Goal: Task Accomplishment & Management: Use online tool/utility

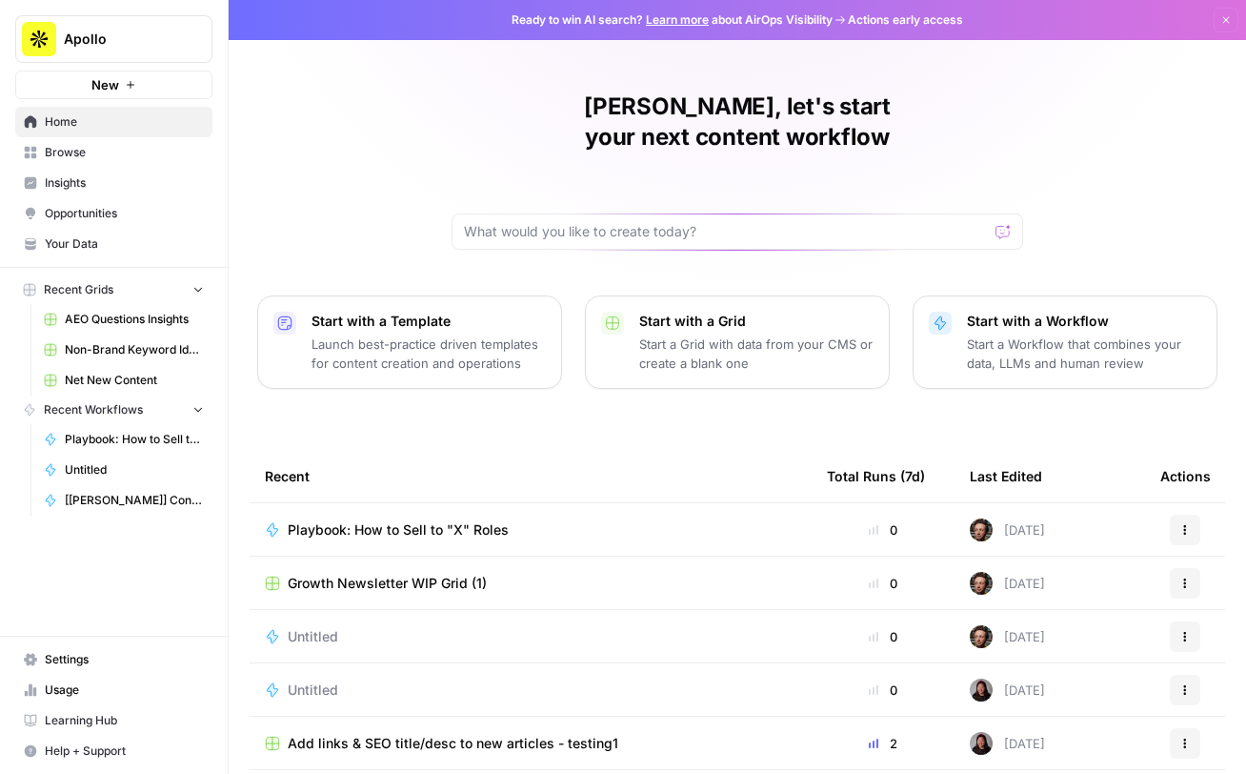
click at [107, 318] on span "AEO Questions Insights" at bounding box center [134, 319] width 139 height 17
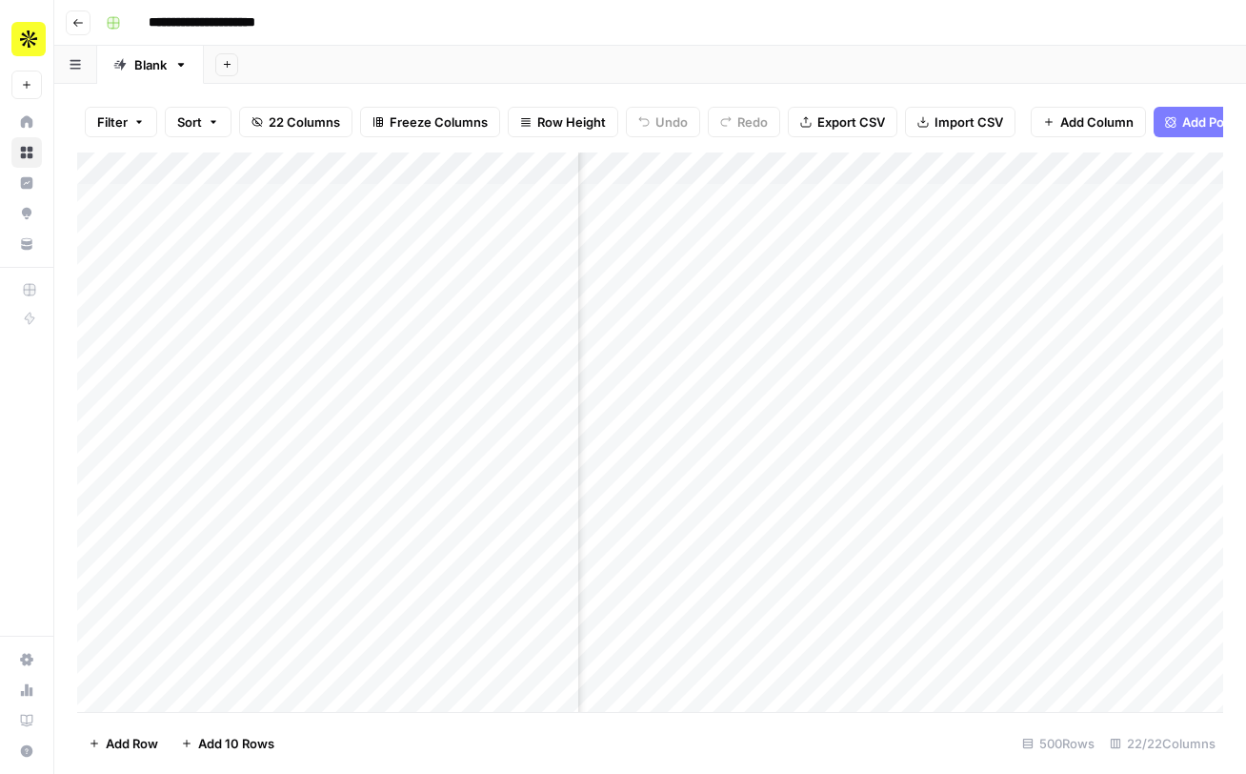
scroll to position [0, 519]
click at [714, 204] on div "Add Column" at bounding box center [650, 431] width 1146 height 559
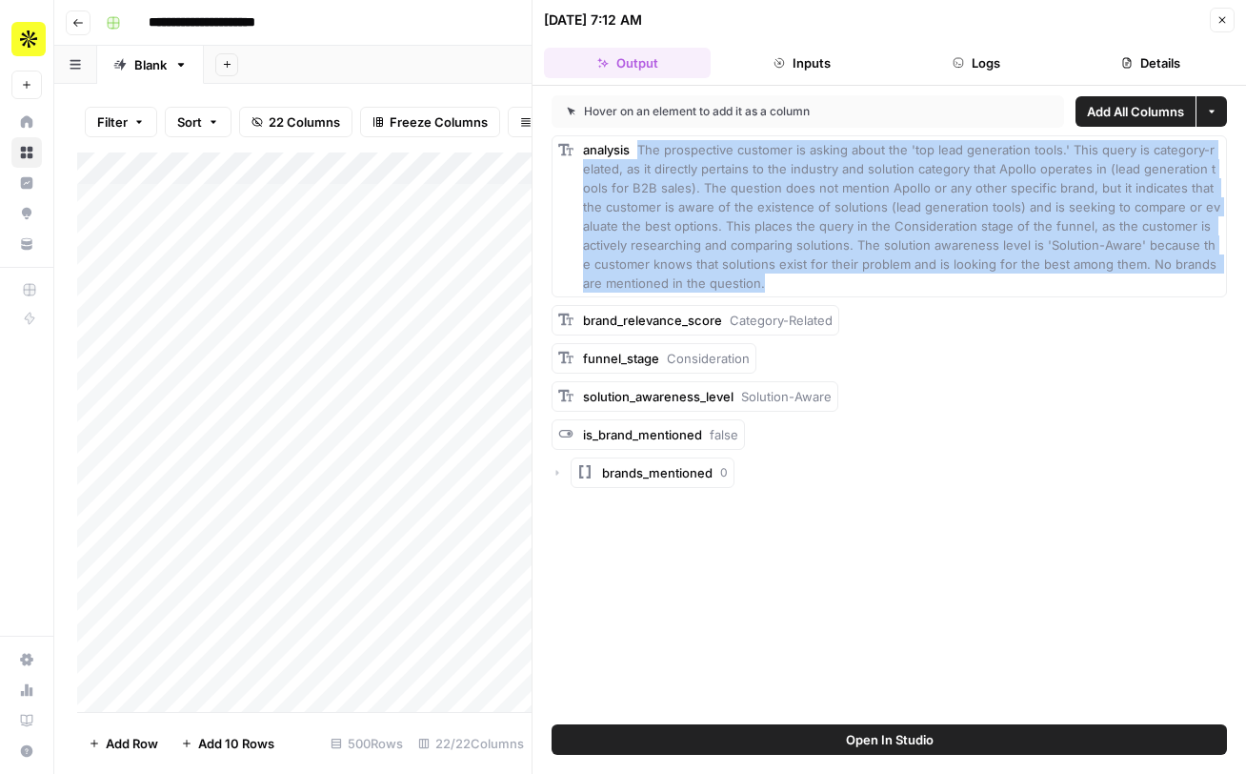
drag, startPoint x: 637, startPoint y: 150, endPoint x: 1018, endPoint y: 298, distance: 409.0
click at [1018, 298] on div "analysis The prospective customer is asking about the 'top lead generation tool…" at bounding box center [889, 311] width 675 height 352
click at [1227, 17] on icon "button" at bounding box center [1222, 19] width 11 height 11
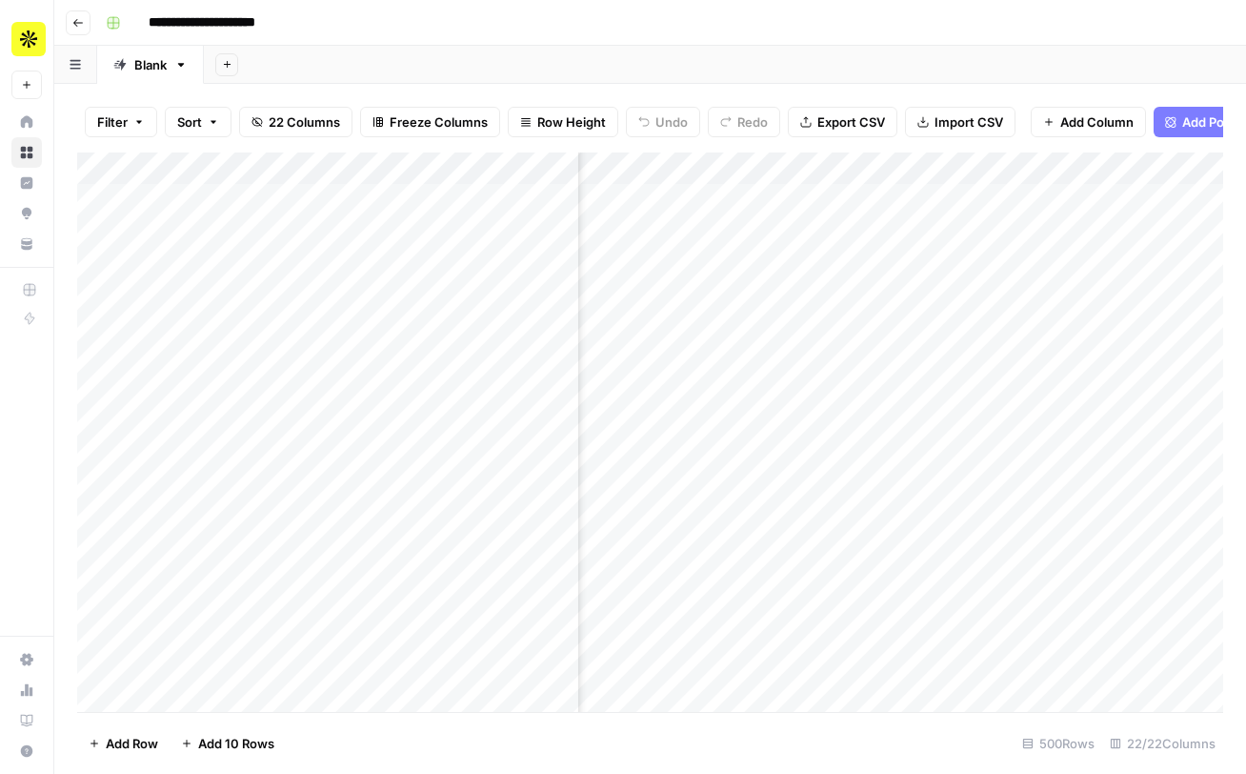
scroll to position [0, 1555]
click at [795, 203] on div "Add Column" at bounding box center [650, 431] width 1146 height 559
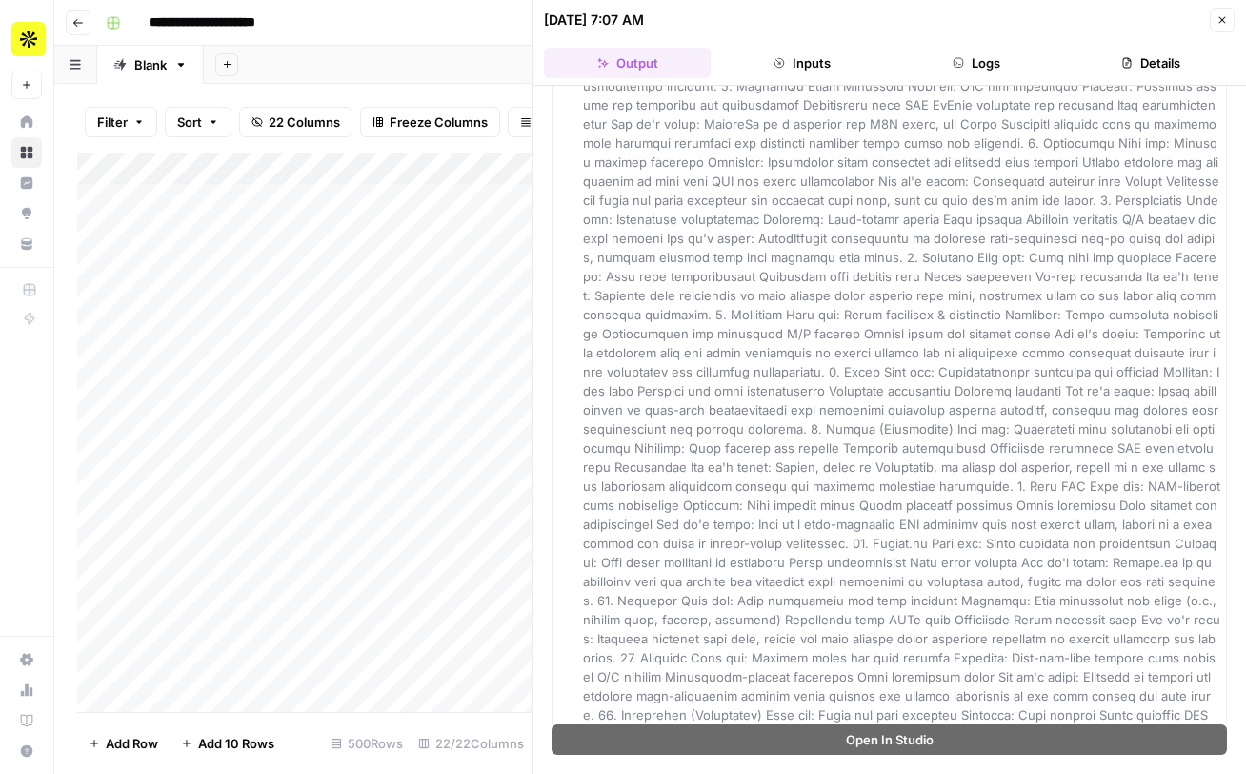
scroll to position [478, 0]
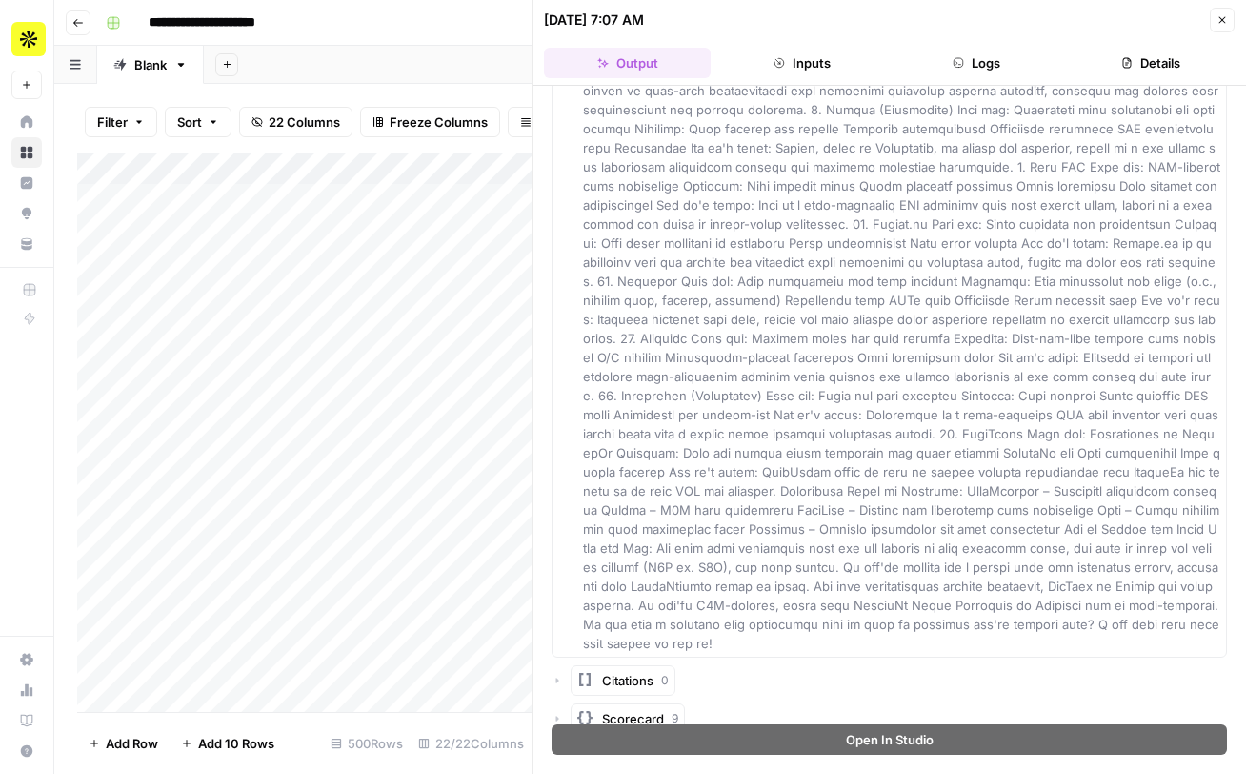
click at [635, 709] on span "Scorecard" at bounding box center [633, 718] width 62 height 19
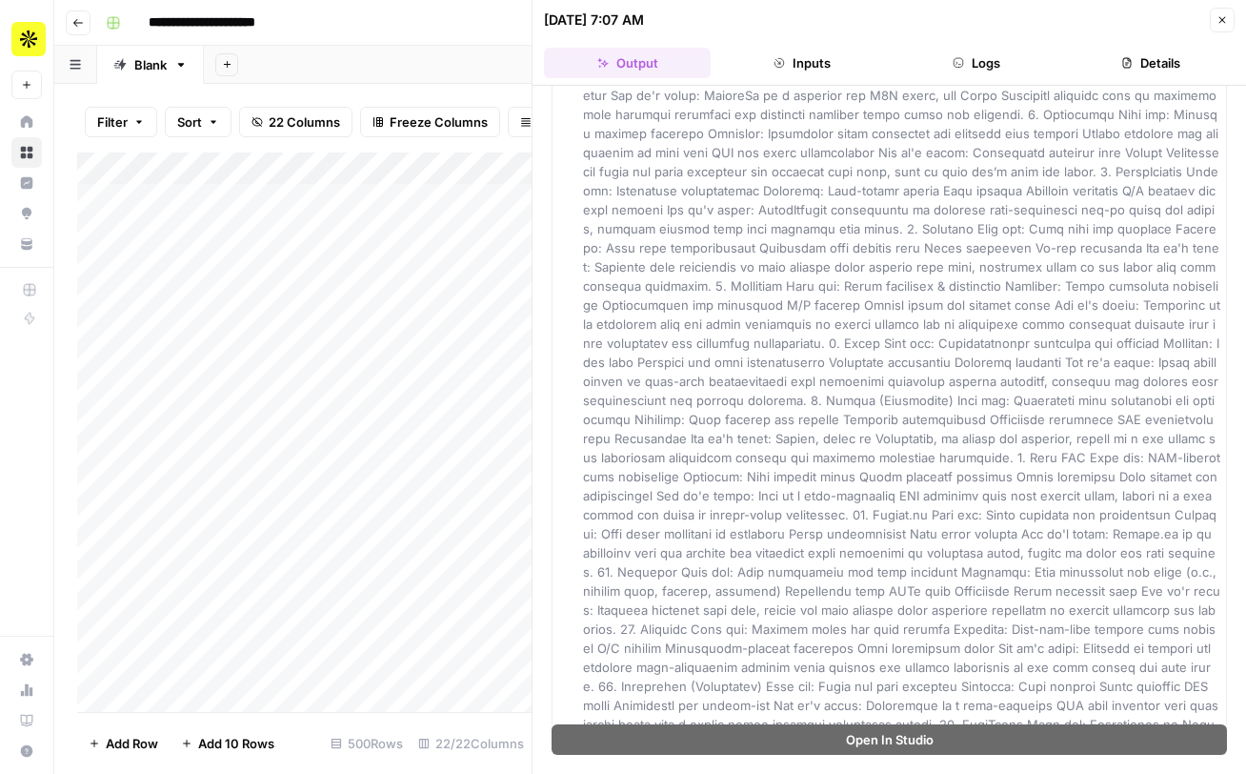
scroll to position [0, 0]
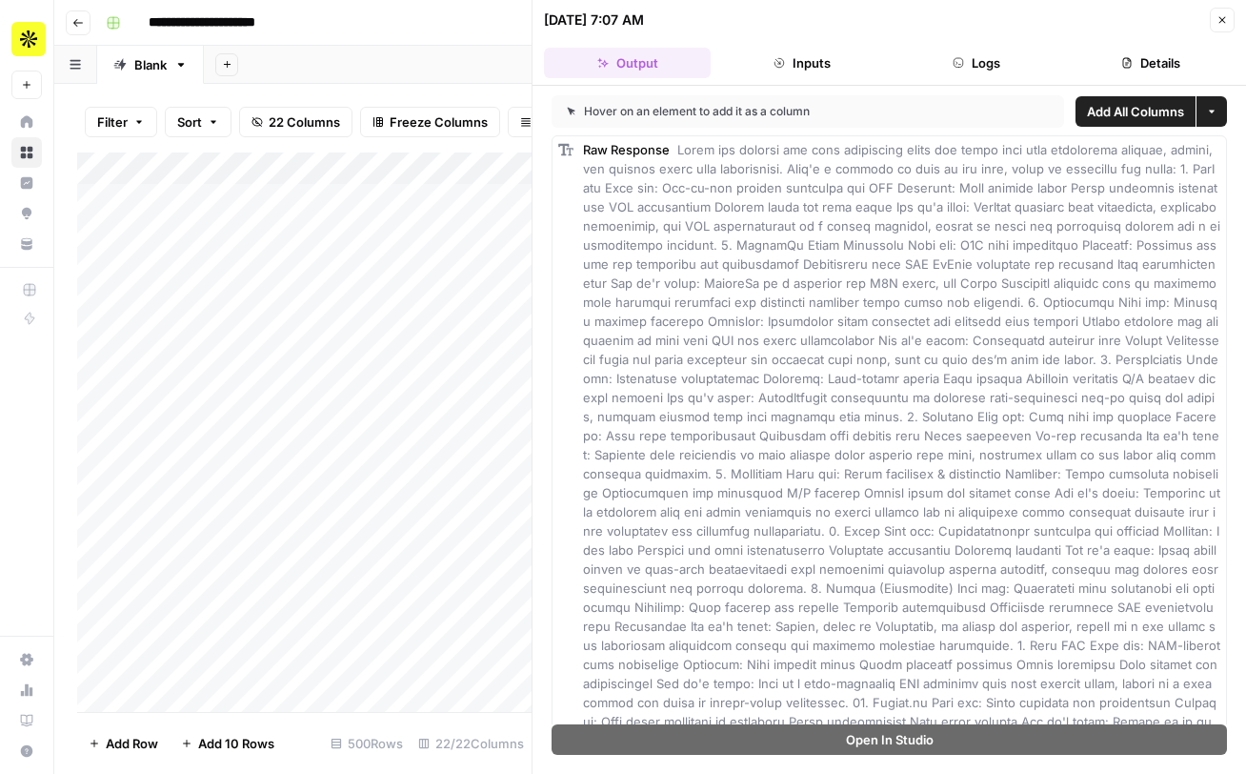
click at [817, 48] on button "Inputs" at bounding box center [801, 63] width 167 height 30
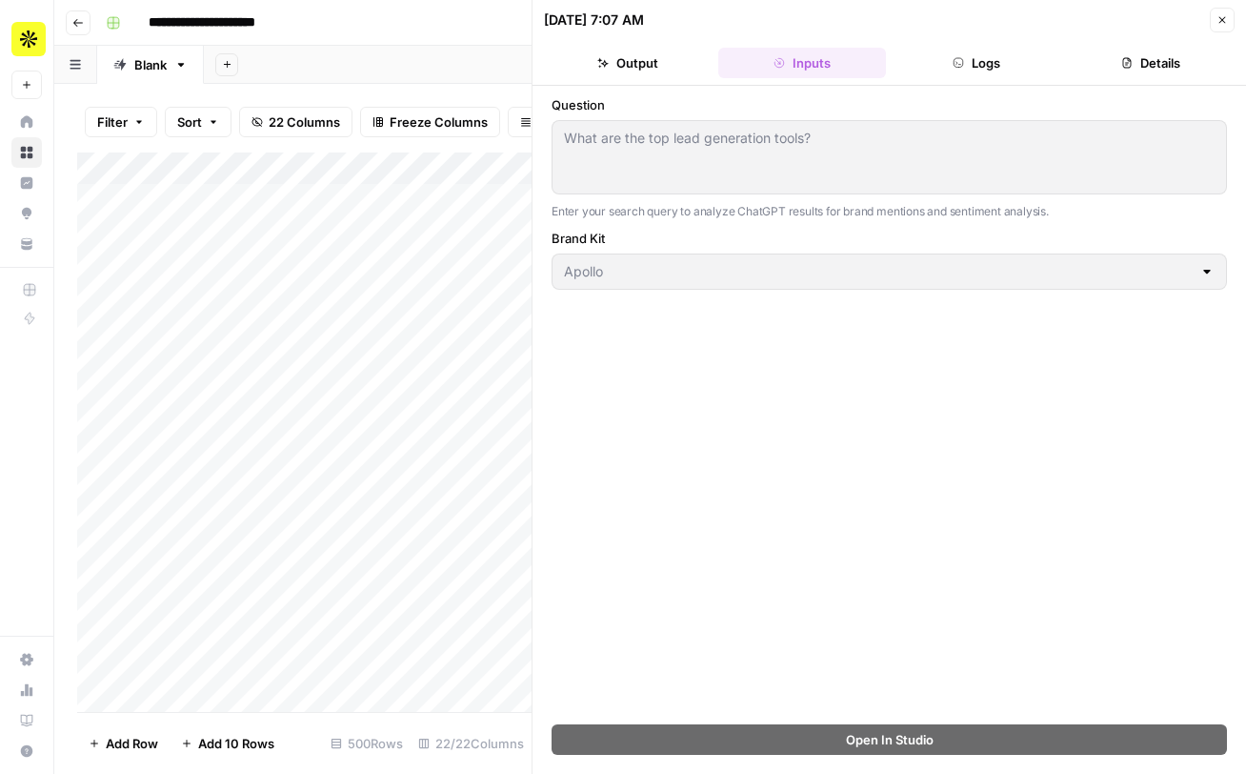
click at [956, 47] on header "06/25/25 at 7:07 AM Close Output Inputs Logs Details" at bounding box center [890, 43] width 714 height 86
click at [1228, 13] on button "Close" at bounding box center [1222, 20] width 25 height 25
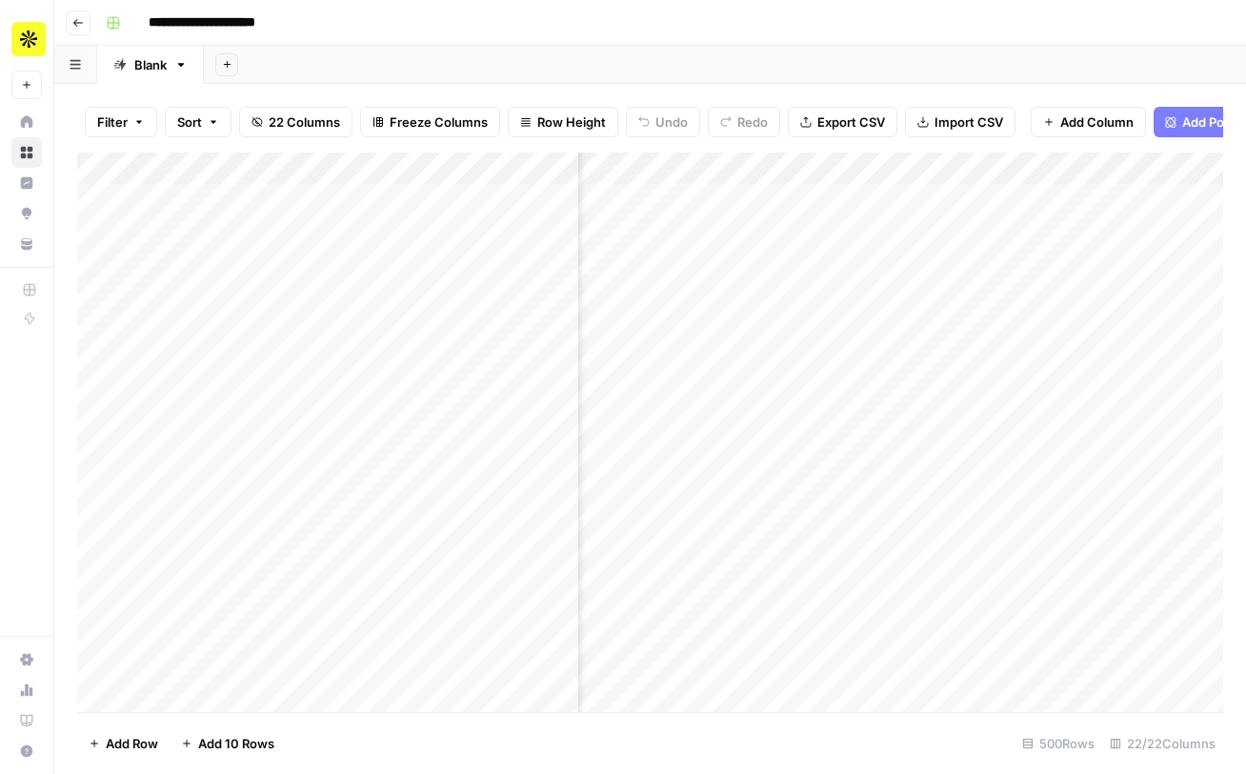
scroll to position [0, 1986]
click at [674, 202] on div "Add Column" at bounding box center [650, 431] width 1146 height 559
click at [673, 272] on div "Add Column" at bounding box center [650, 431] width 1146 height 559
click at [659, 199] on div "Add Column" at bounding box center [650, 431] width 1146 height 559
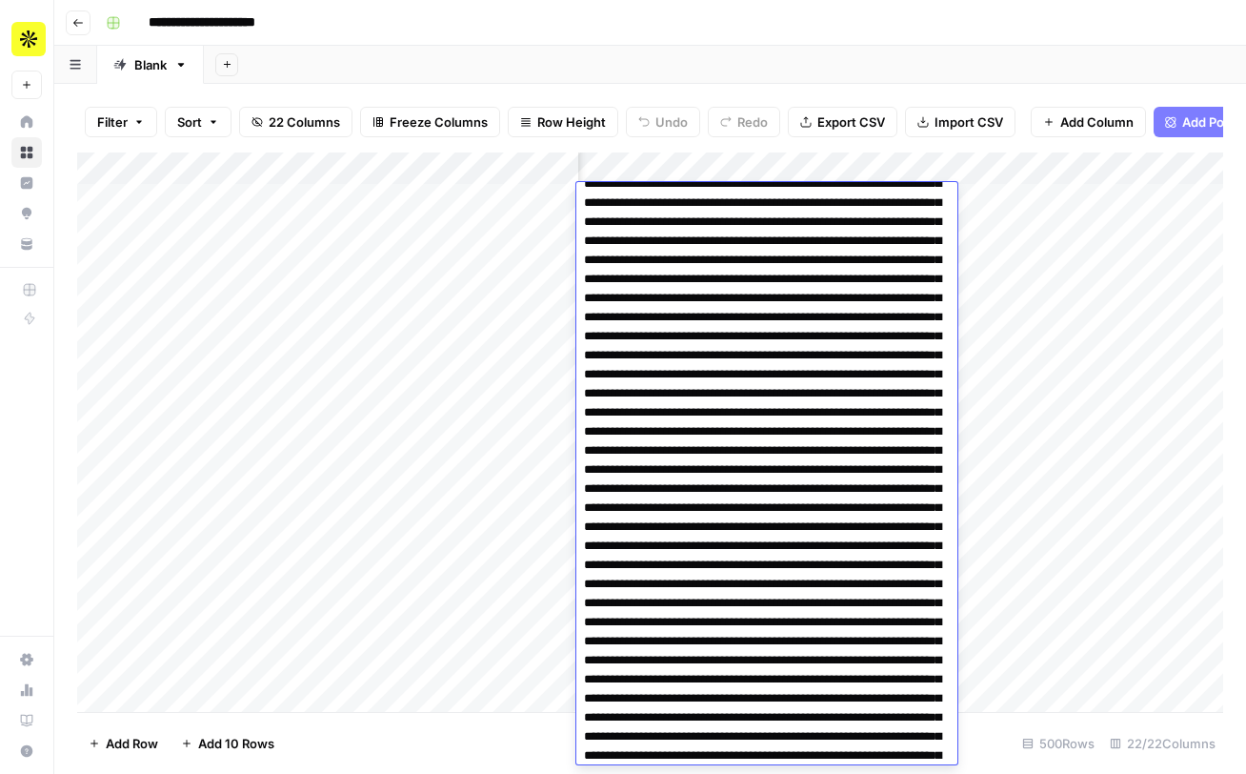
scroll to position [0, 0]
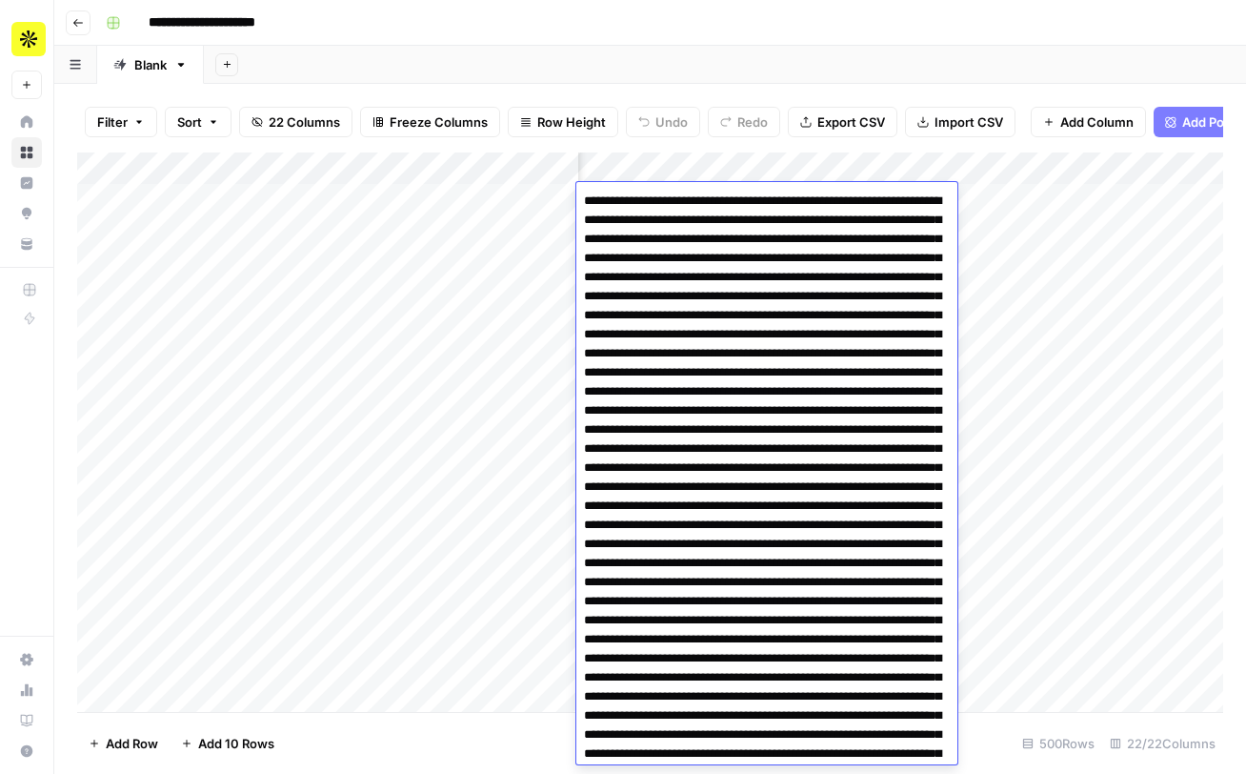
click at [509, 279] on div "Add Column" at bounding box center [650, 431] width 1146 height 559
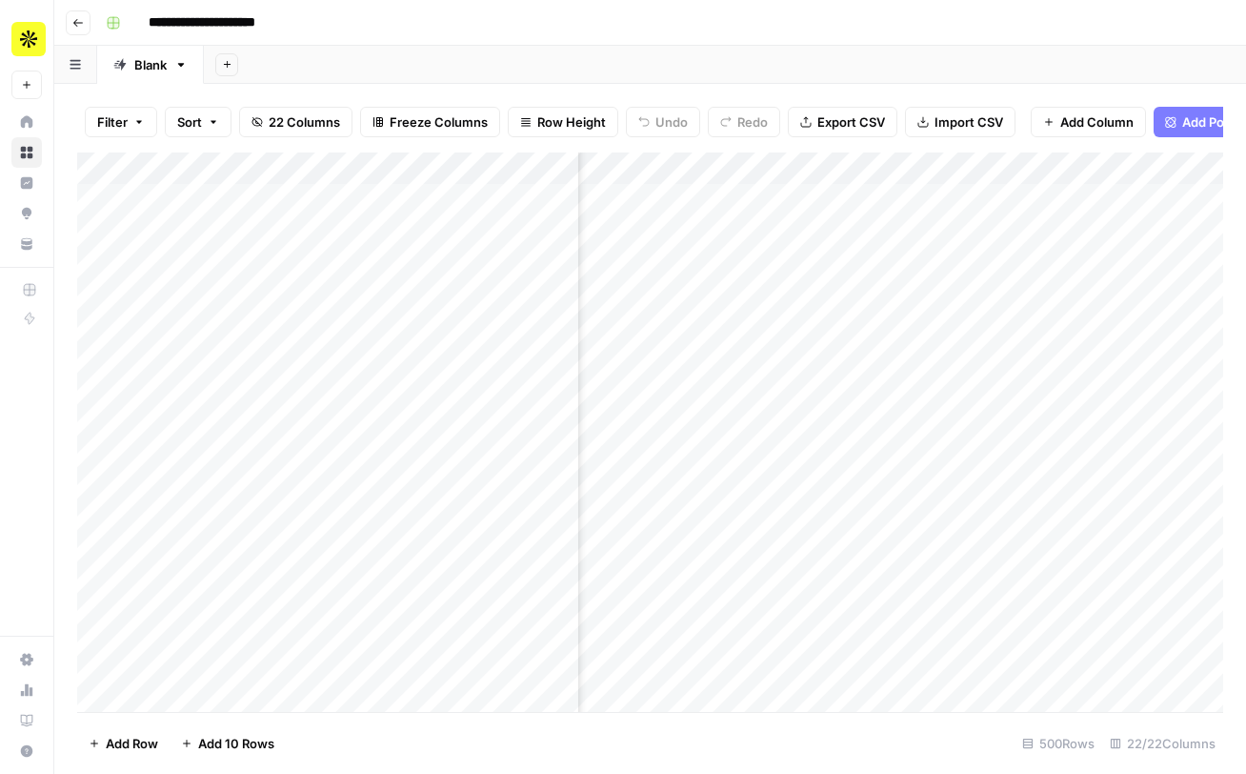
click at [655, 195] on div "Add Column" at bounding box center [650, 431] width 1146 height 559
click at [693, 203] on div "Add Column" at bounding box center [650, 431] width 1146 height 559
click at [683, 229] on div "Add Column" at bounding box center [650, 431] width 1146 height 559
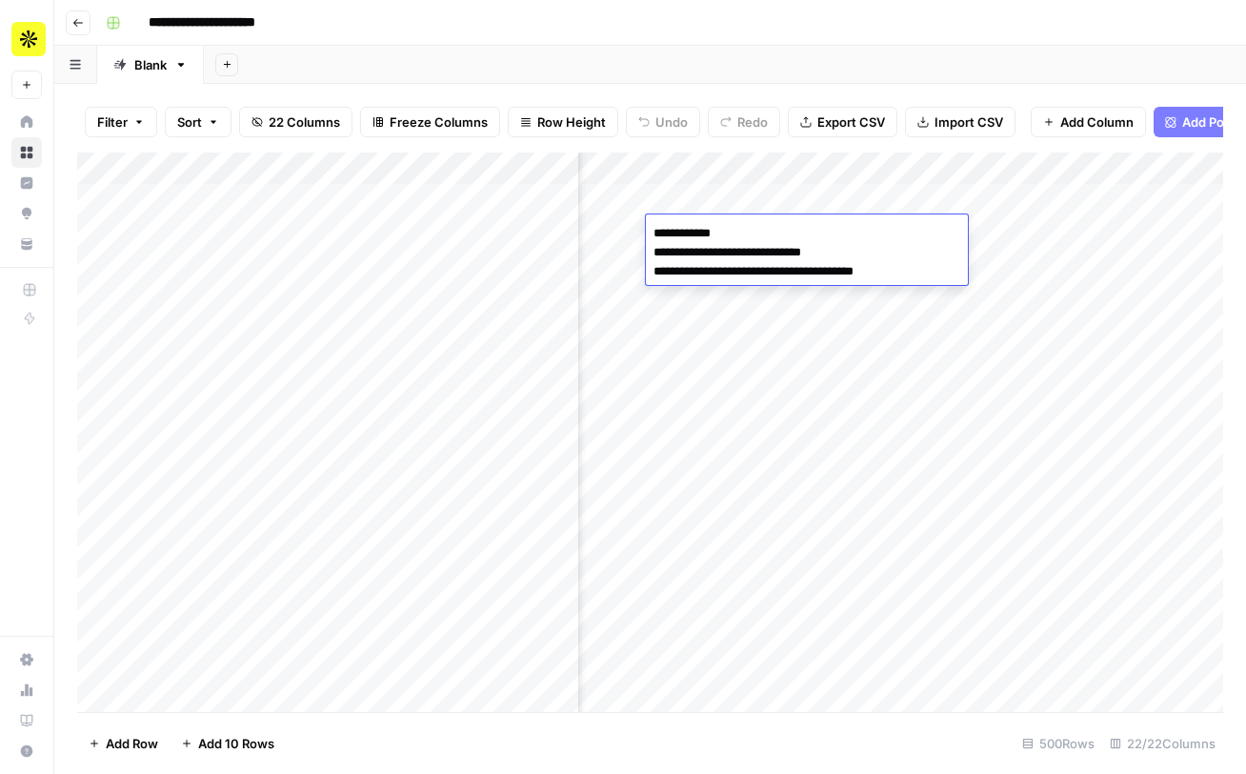
click at [707, 197] on div "Add Column" at bounding box center [650, 431] width 1146 height 559
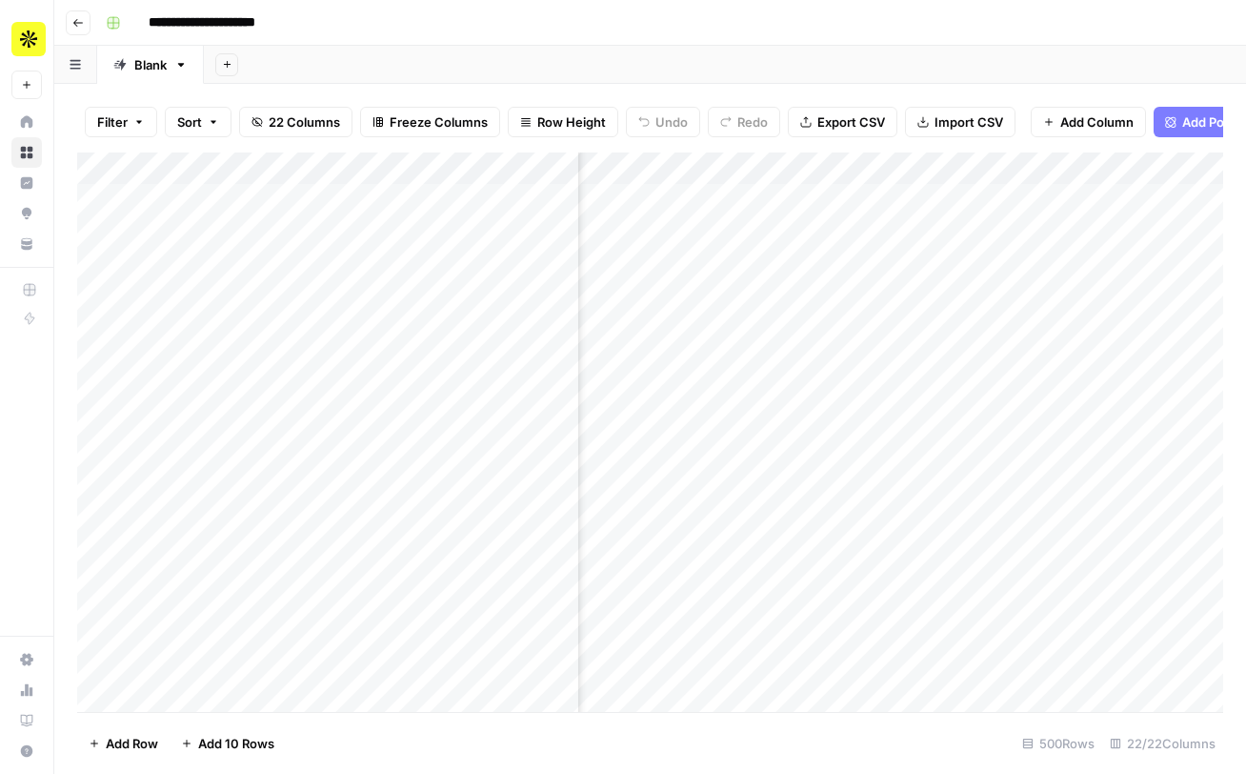
click at [707, 268] on div "Add Column" at bounding box center [650, 431] width 1146 height 559
click at [686, 376] on div "Add Column" at bounding box center [650, 431] width 1146 height 559
click at [703, 198] on div "Add Column" at bounding box center [650, 431] width 1146 height 559
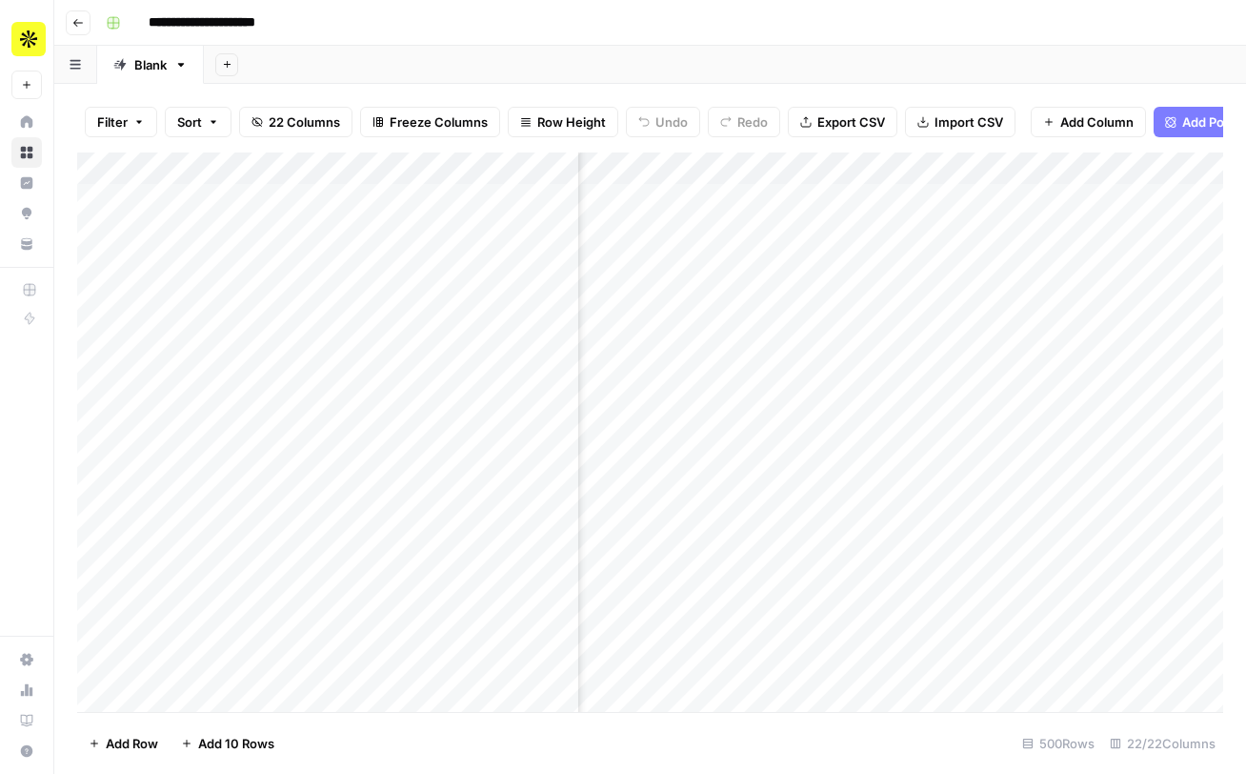
click at [703, 198] on div "Add Column" at bounding box center [650, 431] width 1146 height 559
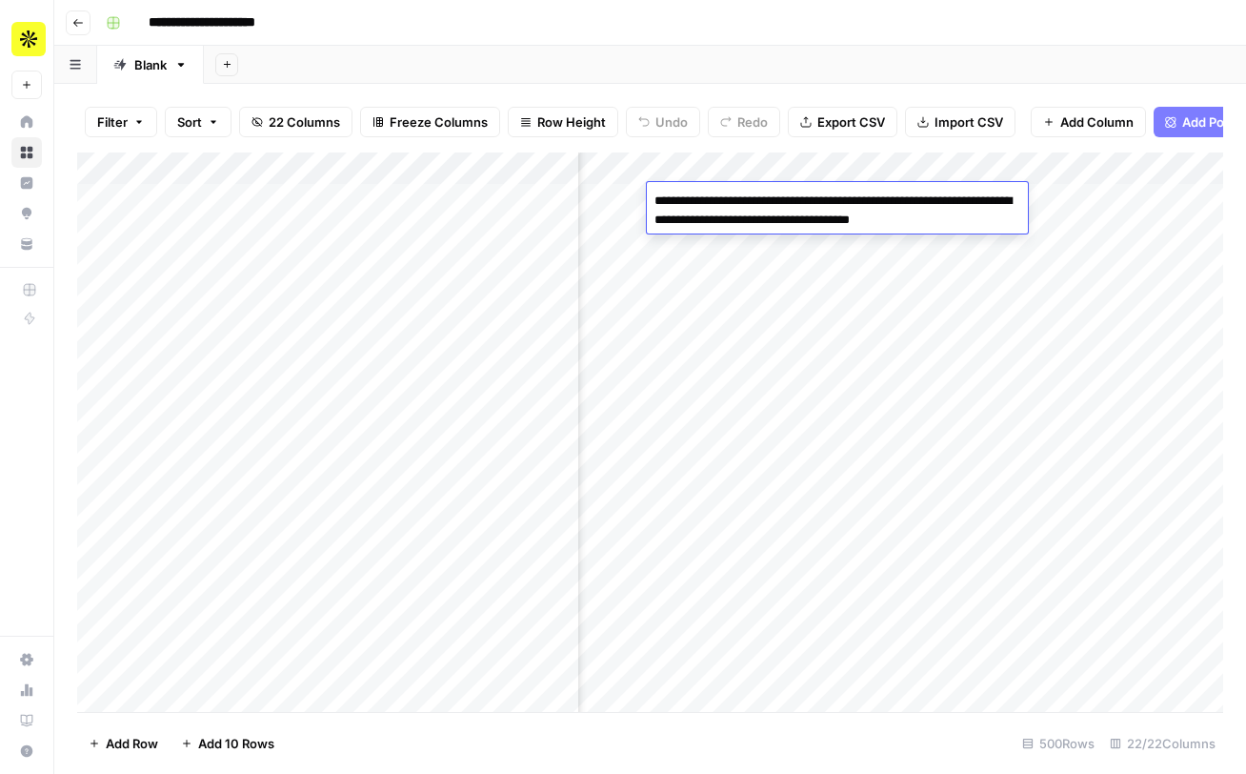
click at [722, 302] on div "Add Column" at bounding box center [650, 431] width 1146 height 559
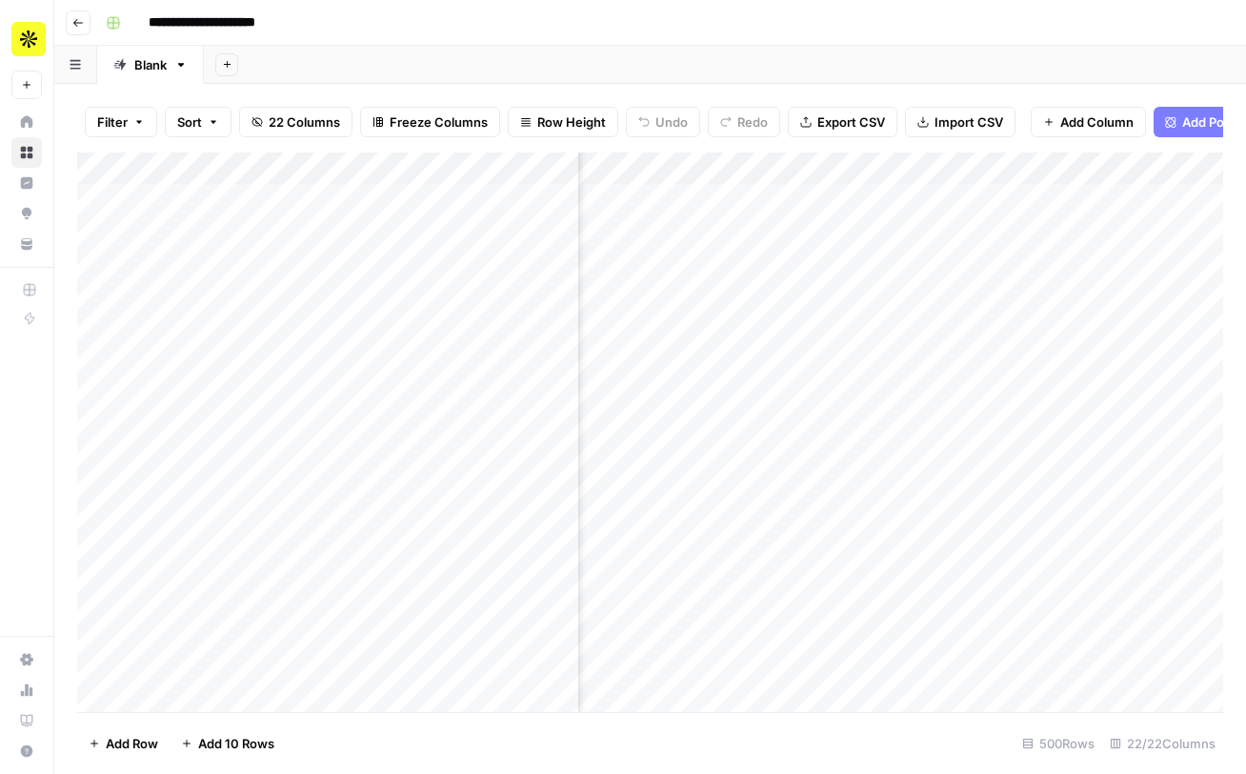
scroll to position [1, 454]
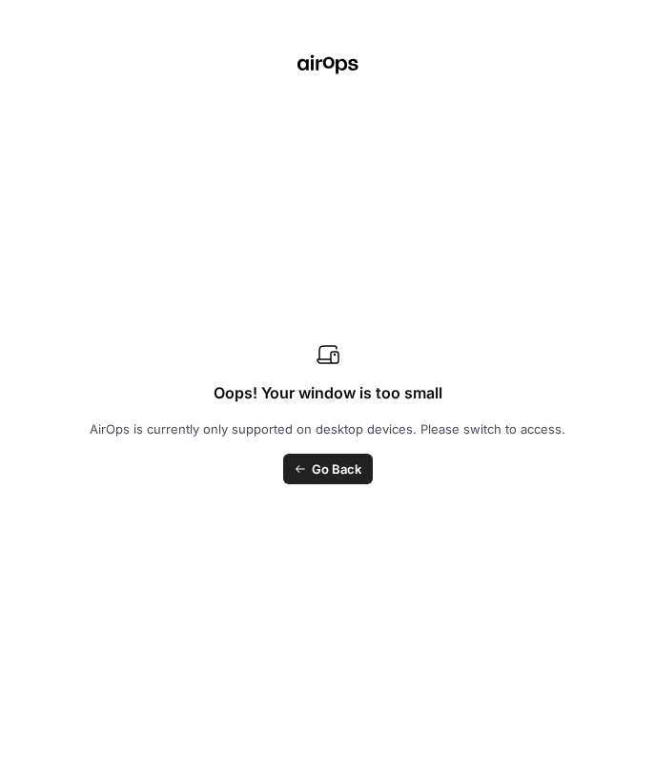
scroll to position [1875, 1967]
click at [332, 475] on span "Go Back" at bounding box center [337, 468] width 50 height 19
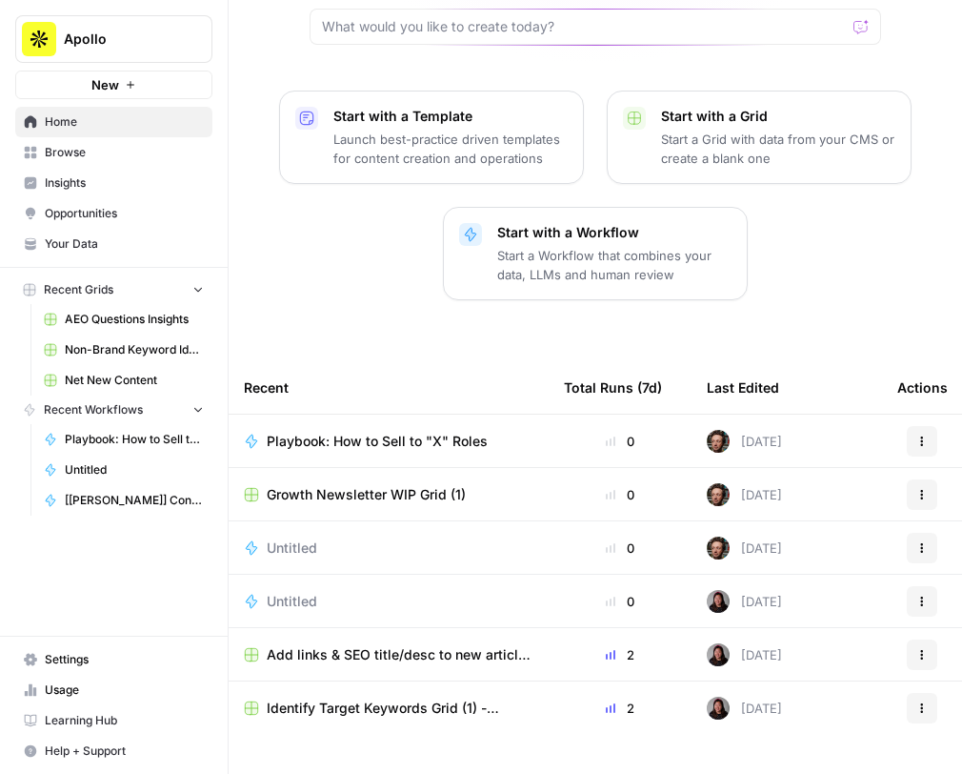
scroll to position [219, 0]
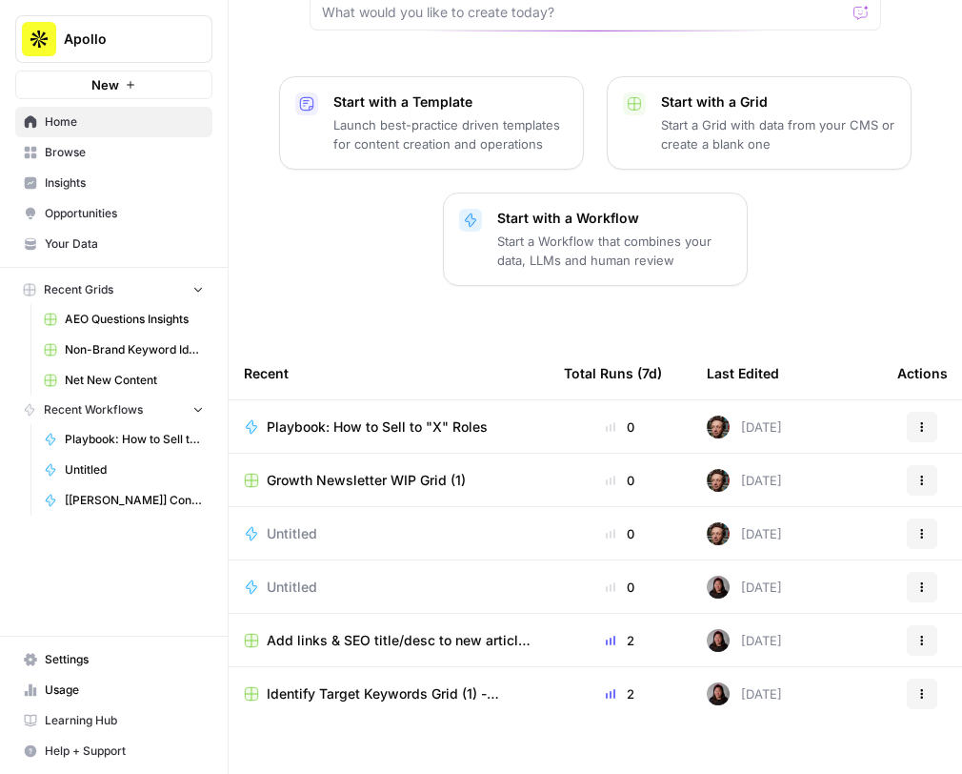
click at [114, 323] on span "AEO Questions Insights" at bounding box center [134, 319] width 139 height 17
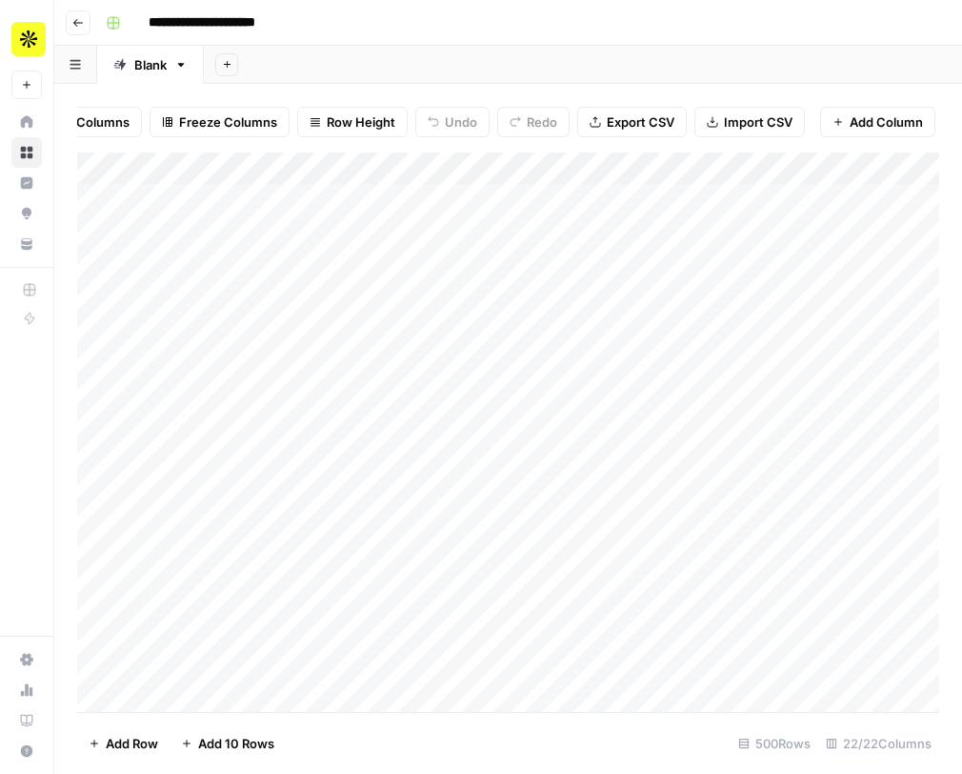
scroll to position [0, 403]
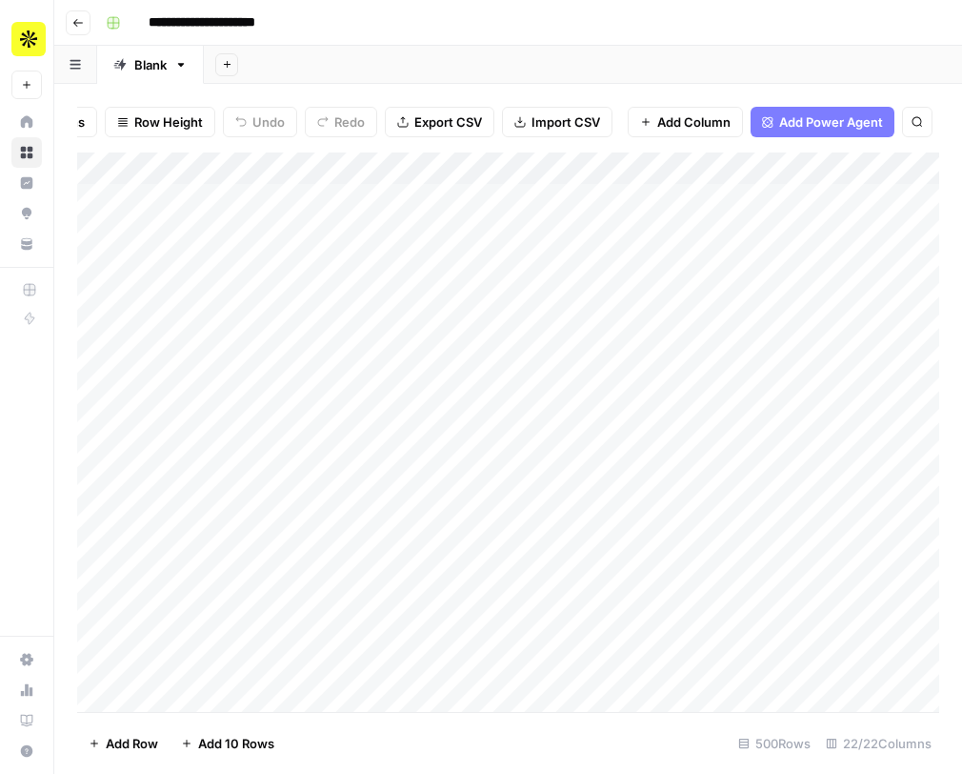
click at [448, 134] on button "Export CSV" at bounding box center [440, 122] width 110 height 30
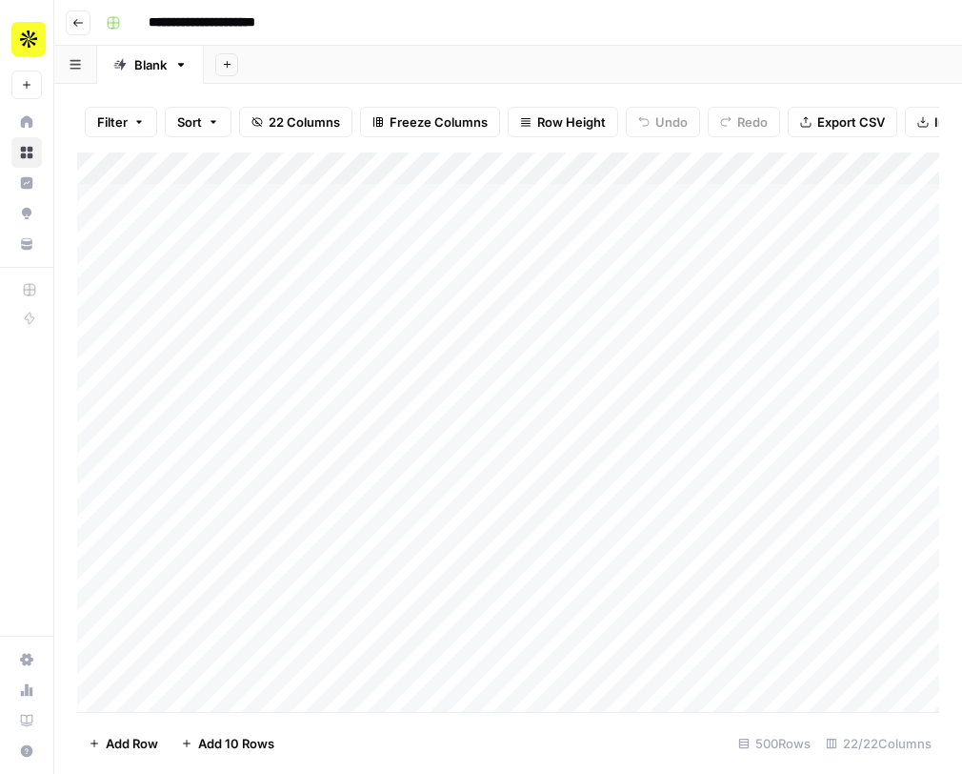
scroll to position [0, 403]
